Goal: Complete application form: Complete application form

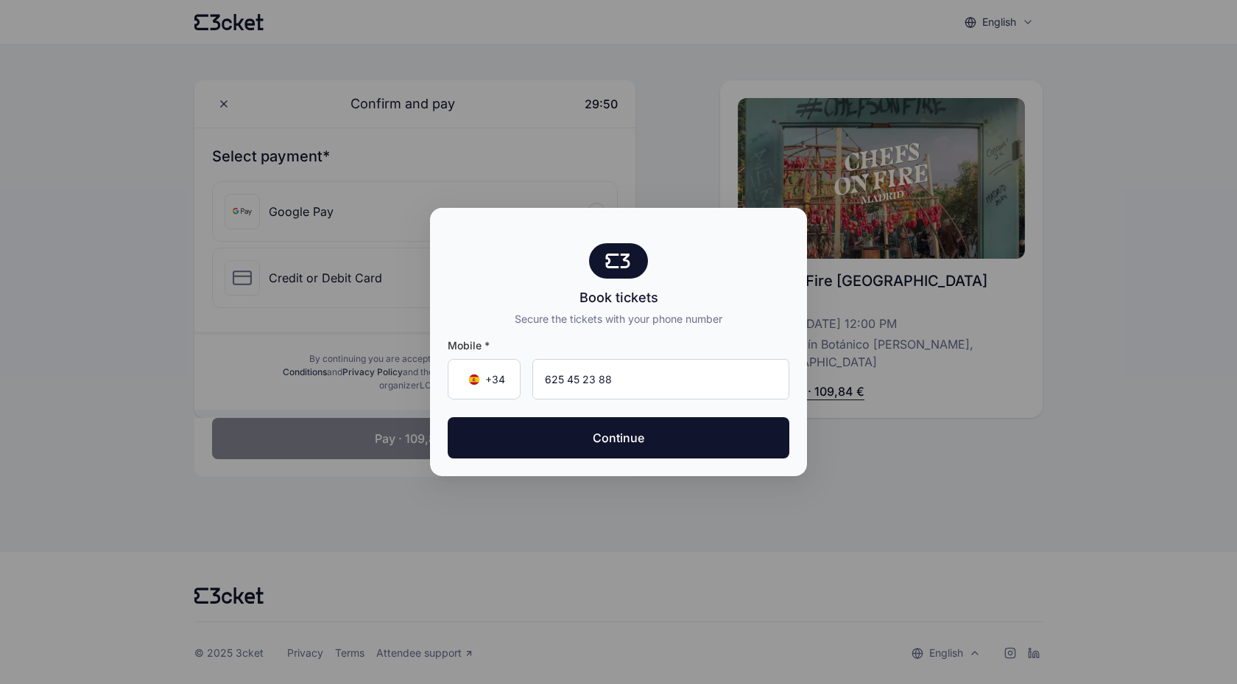
type input "625 45 23 88"
click at [448, 417] on button "Continue" at bounding box center [619, 437] width 342 height 41
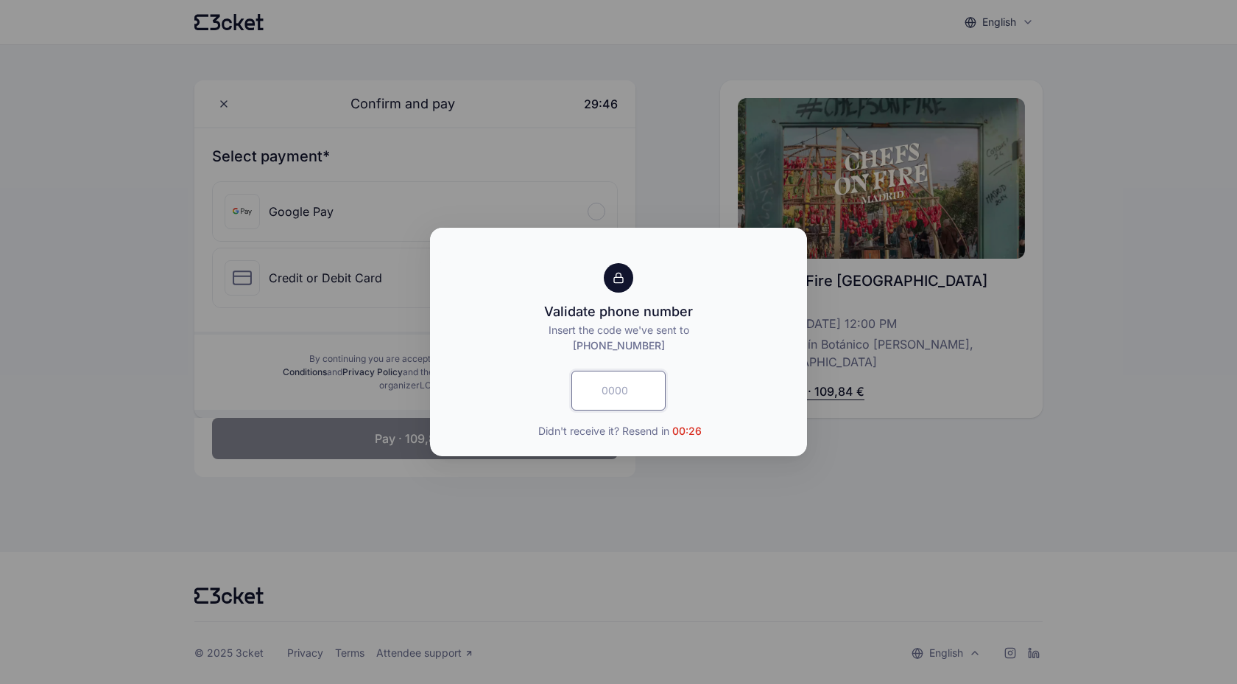
click at [629, 384] on input "text" at bounding box center [619, 391] width 94 height 40
paste input "3379"
type input "3379"
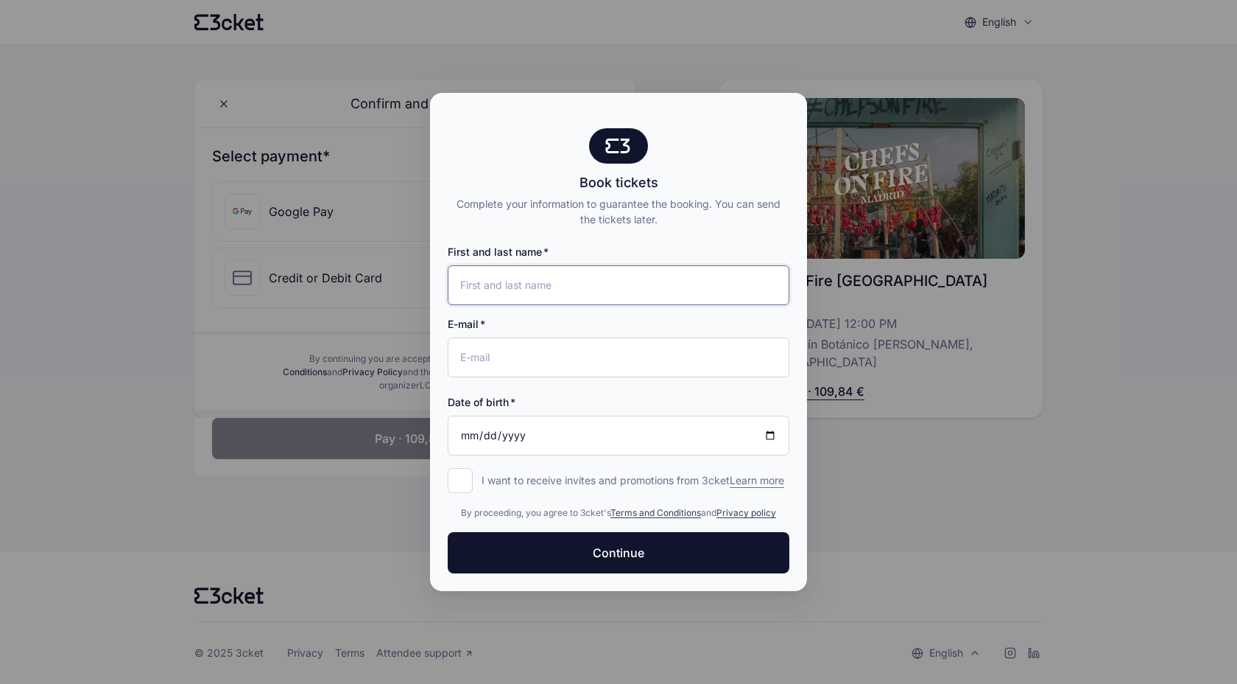
click at [525, 274] on input "First and last name" at bounding box center [619, 285] width 342 height 40
type input "[PERSON_NAME]"
type input "[EMAIL_ADDRESS][DOMAIN_NAME]"
type input "[PERSON_NAME]"
click at [538, 429] on input "Date of birth" at bounding box center [619, 435] width 342 height 40
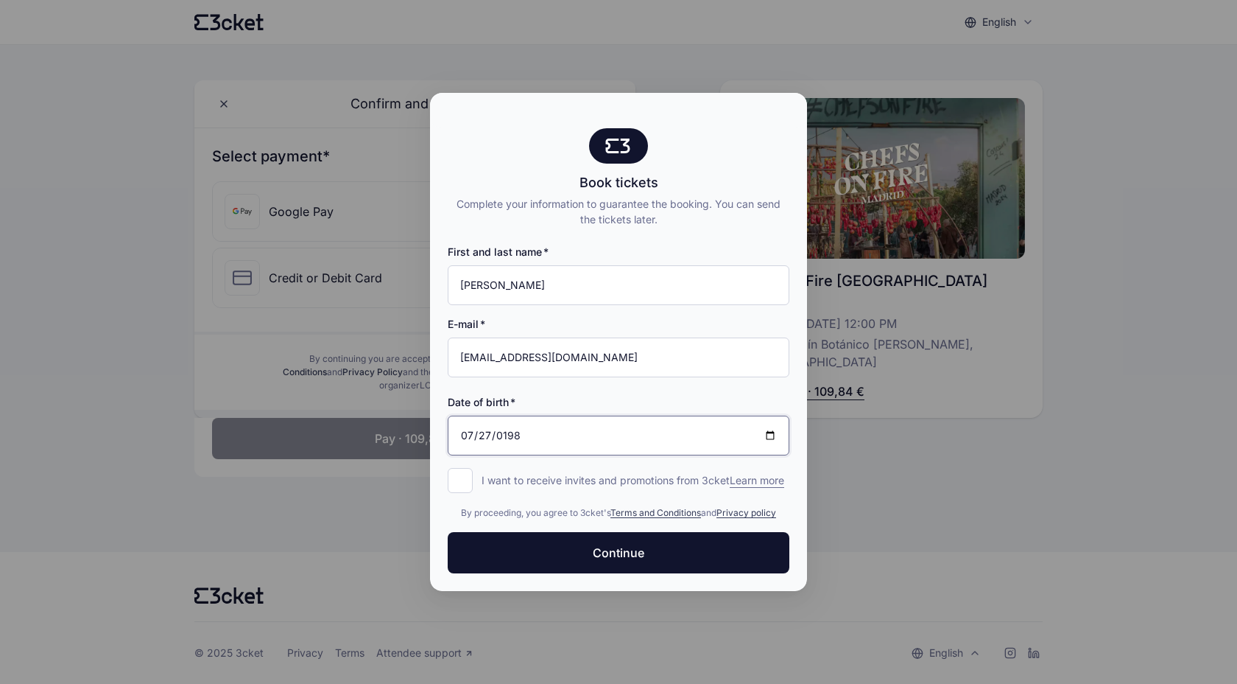
type input "[DATE]"
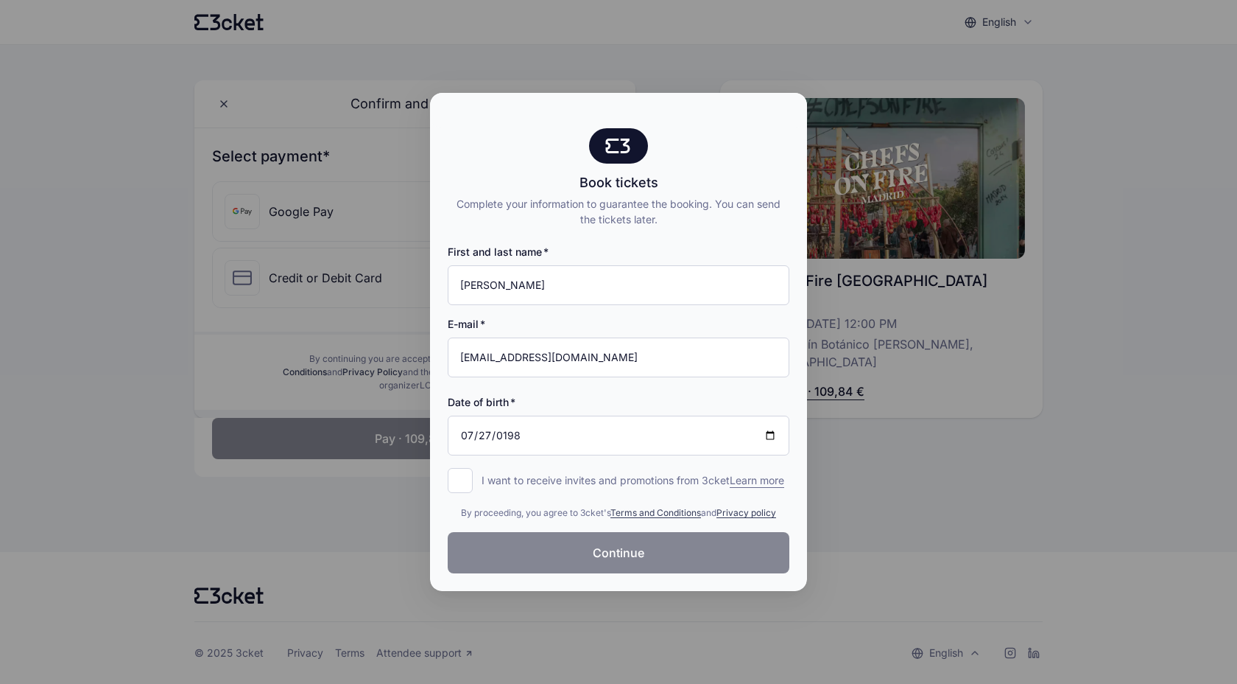
click at [569, 573] on button "Continue" at bounding box center [619, 552] width 342 height 41
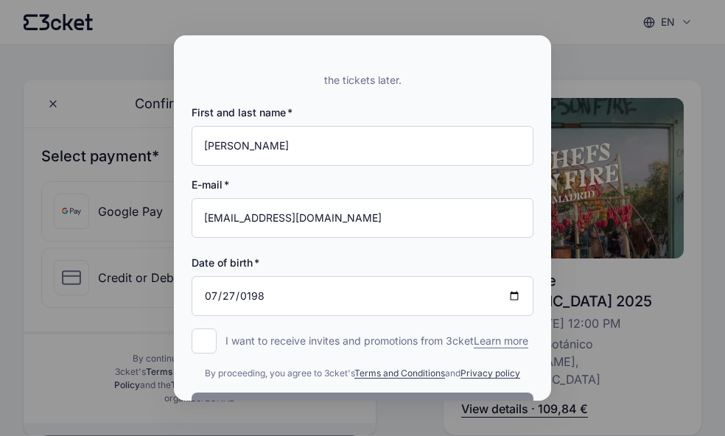
scroll to position [147, 0]
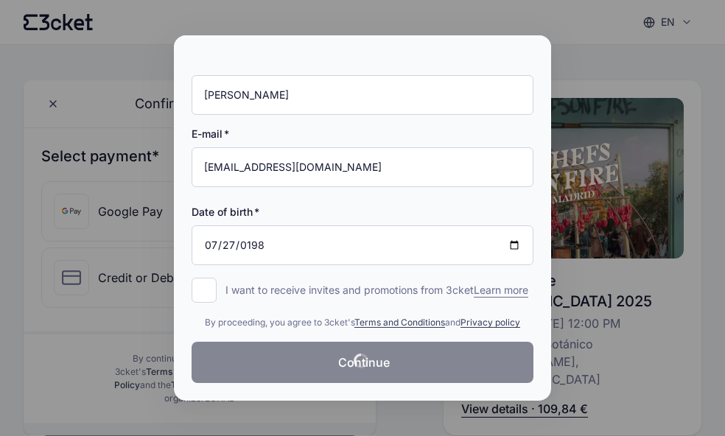
click at [695, 309] on div at bounding box center [362, 218] width 725 height 436
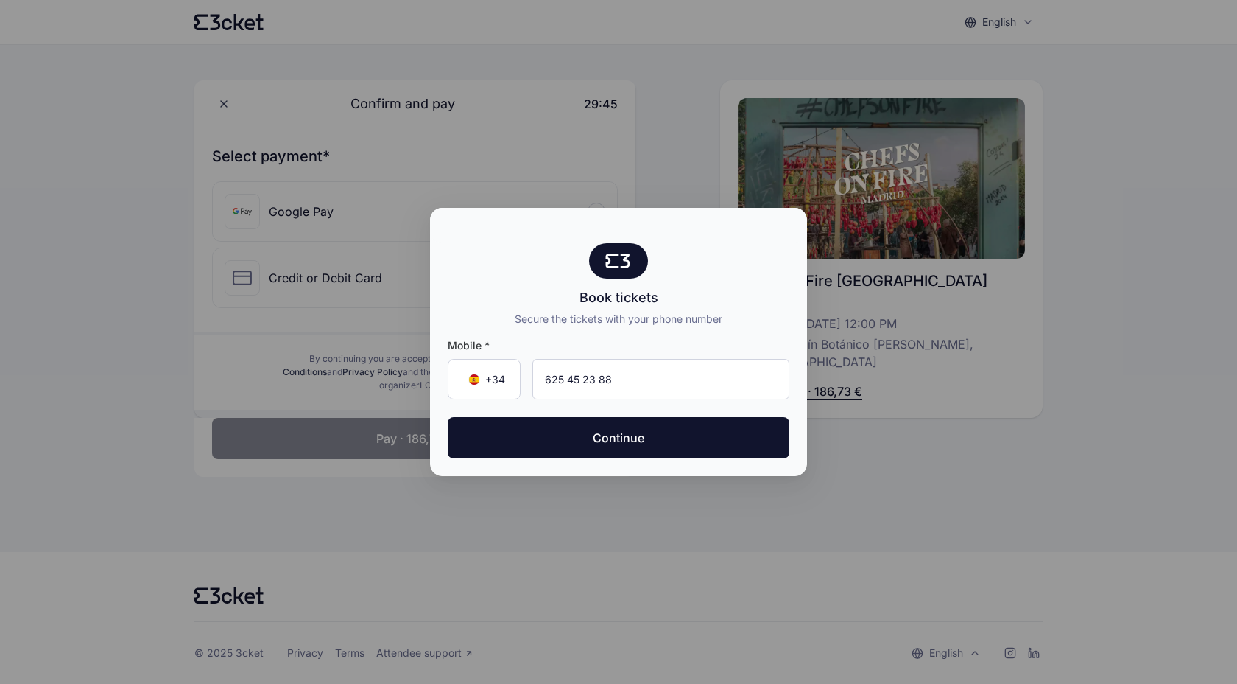
type input "625 45 23 88"
click at [448, 417] on button "Continue" at bounding box center [619, 437] width 342 height 41
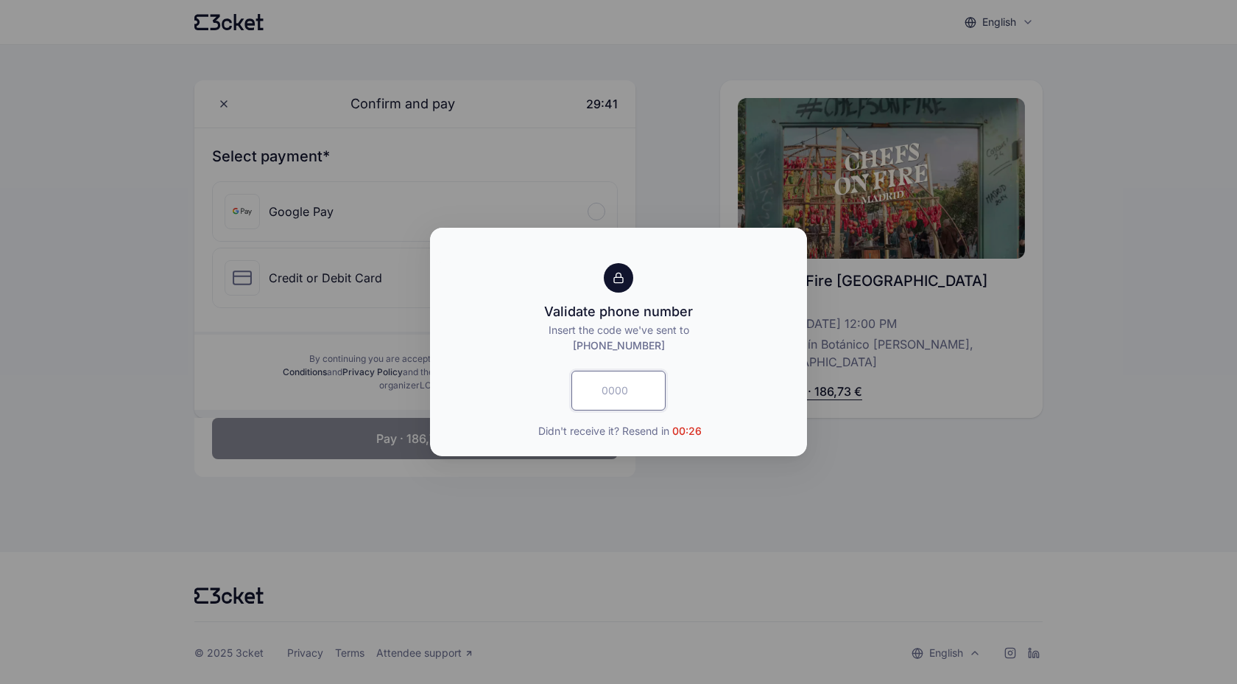
click at [622, 387] on input "text" at bounding box center [619, 391] width 94 height 40
type input "2477"
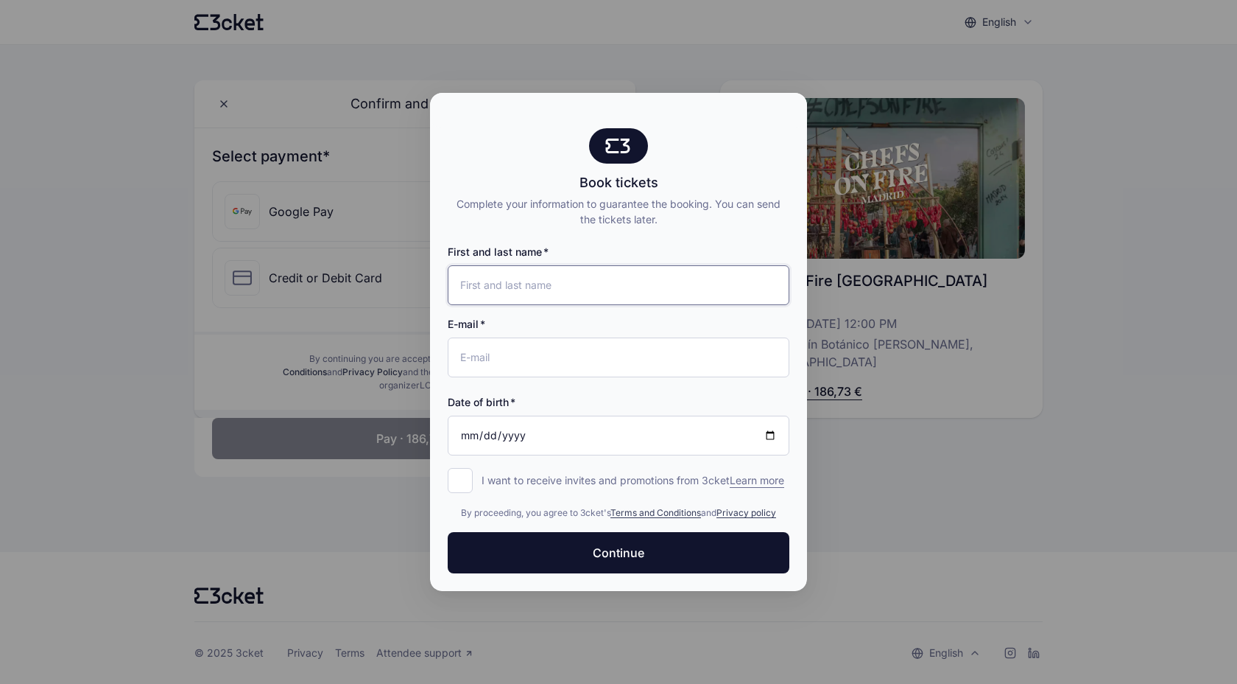
click at [602, 270] on input "First and last name" at bounding box center [619, 285] width 342 height 40
type input "[PERSON_NAME]"
type input "[EMAIL_ADDRESS][DOMAIN_NAME]"
click at [469, 432] on input "Date of birth" at bounding box center [619, 435] width 342 height 40
type input "[DATE]"
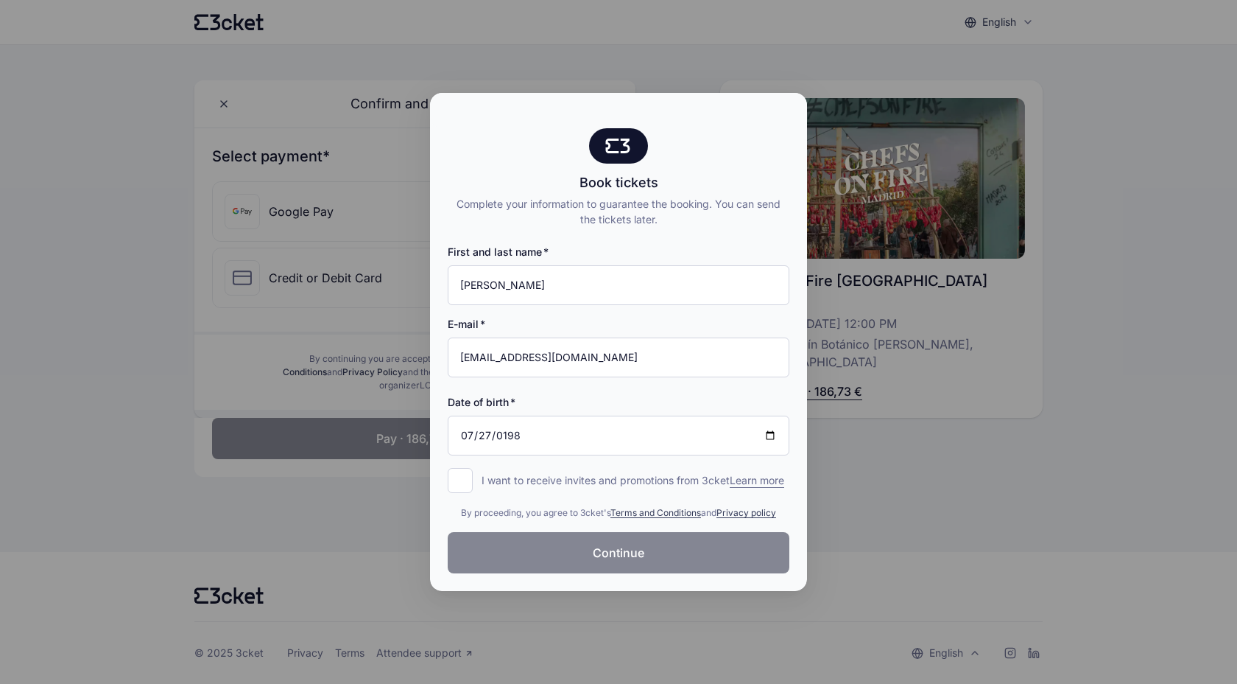
click at [499, 551] on button "Continue" at bounding box center [619, 552] width 342 height 41
